Goal: Find specific page/section: Find specific page/section

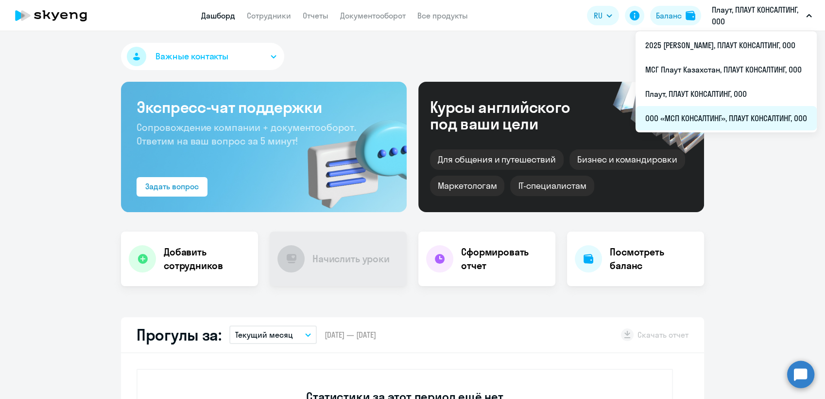
click at [717, 117] on li "ООО «МСП КОНСАЛТИНГ», ПЛАУТ КОНСАЛТИНГ, ООО" at bounding box center [726, 118] width 181 height 24
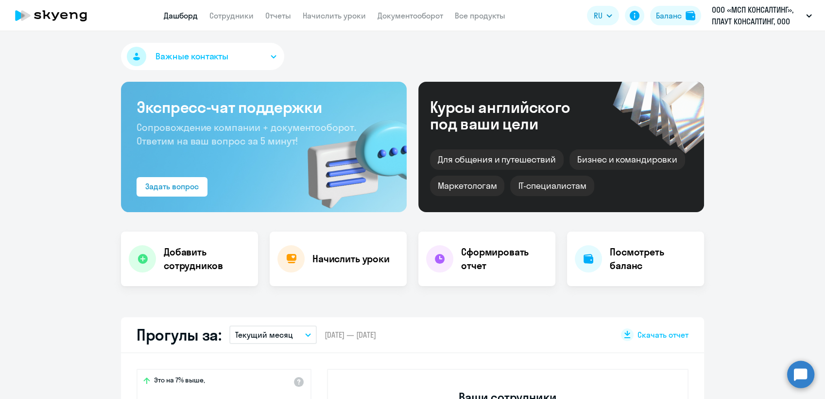
select select "30"
click at [241, 12] on link "Сотрудники" at bounding box center [232, 16] width 44 height 10
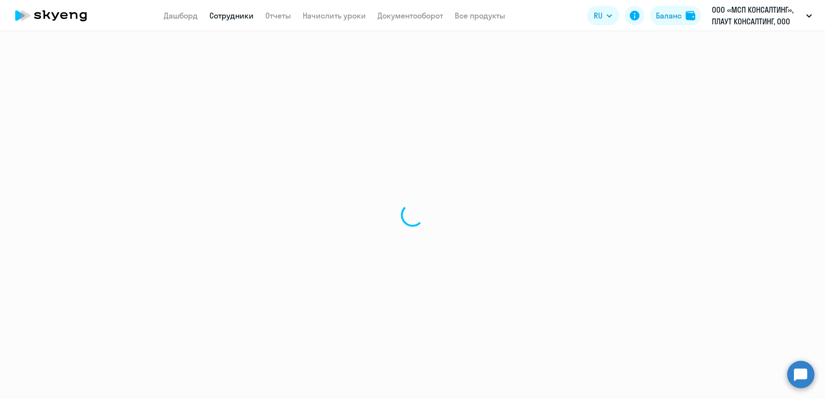
select select "30"
